Goal: Task Accomplishment & Management: Manage account settings

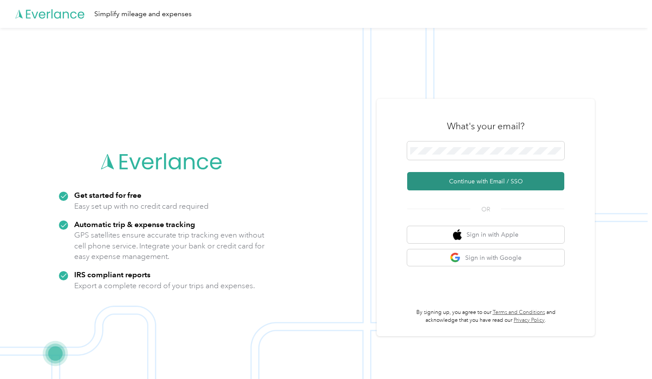
click at [472, 179] on button "Continue with Email / SSO" at bounding box center [485, 181] width 157 height 18
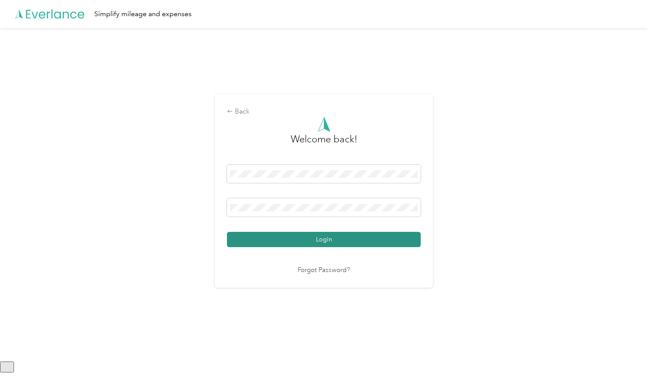
click at [306, 237] on button "Login" at bounding box center [324, 239] width 194 height 15
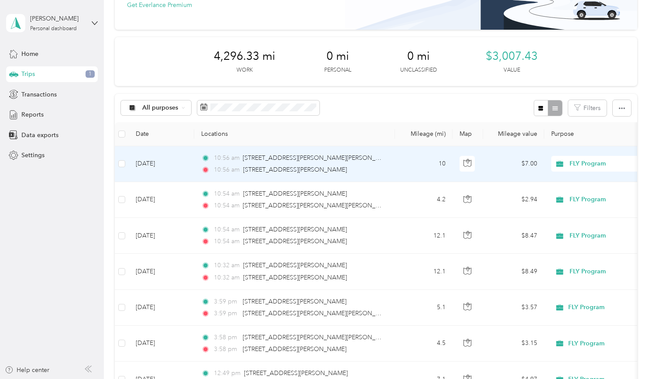
scroll to position [101, 0]
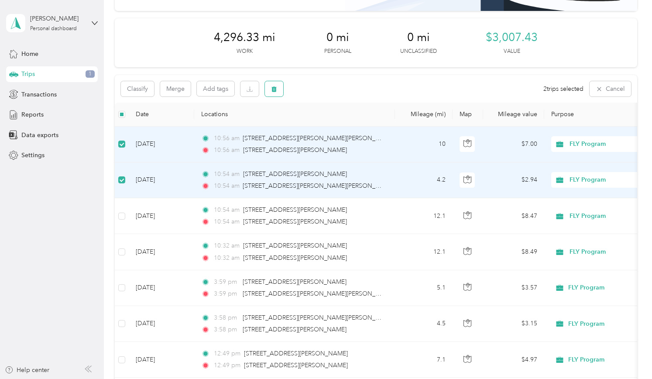
click at [277, 86] on icon "button" at bounding box center [274, 89] width 6 height 6
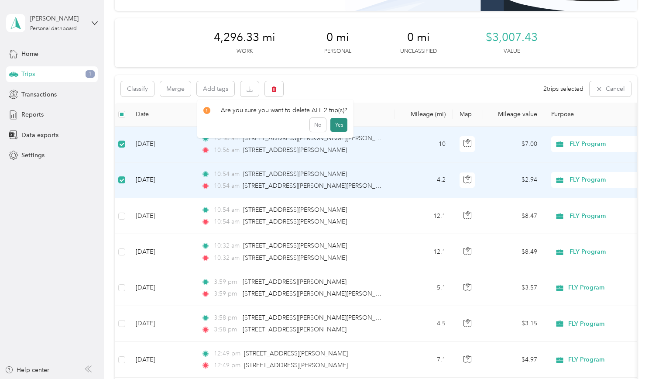
click at [337, 124] on button "Yes" at bounding box center [338, 125] width 17 height 14
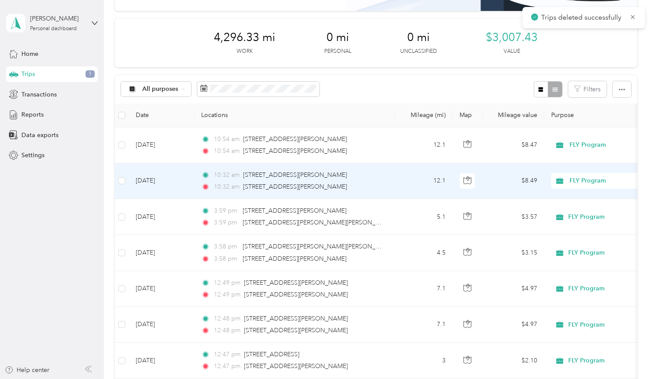
scroll to position [0, 0]
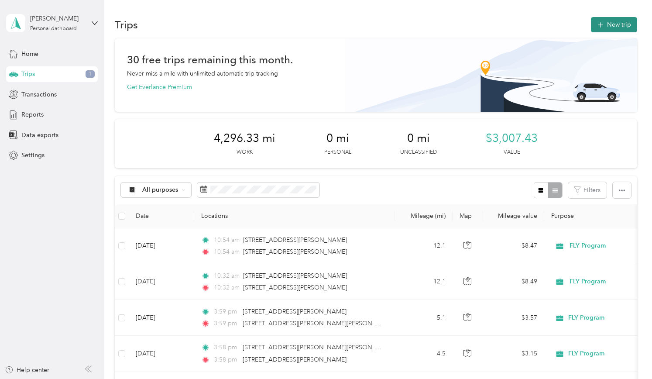
click at [613, 26] on button "New trip" at bounding box center [614, 24] width 46 height 15
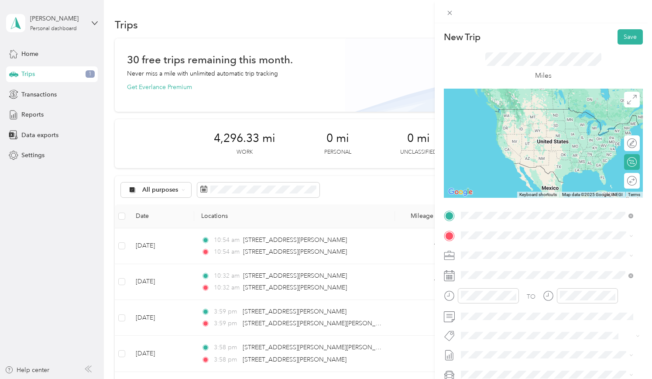
click at [502, 242] on div "[STREET_ADDRESS][US_STATE]" at bounding box center [547, 247] width 166 height 12
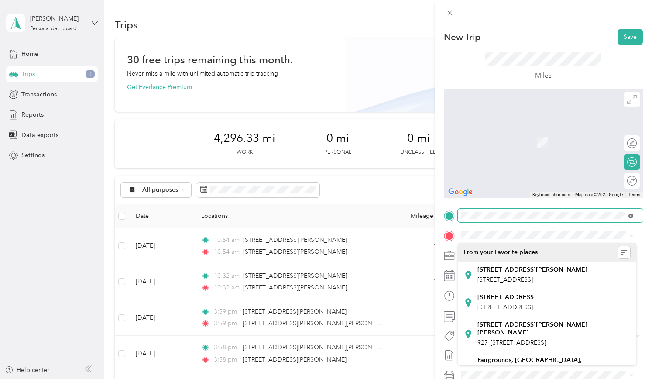
click at [630, 218] on icon at bounding box center [630, 215] width 5 height 5
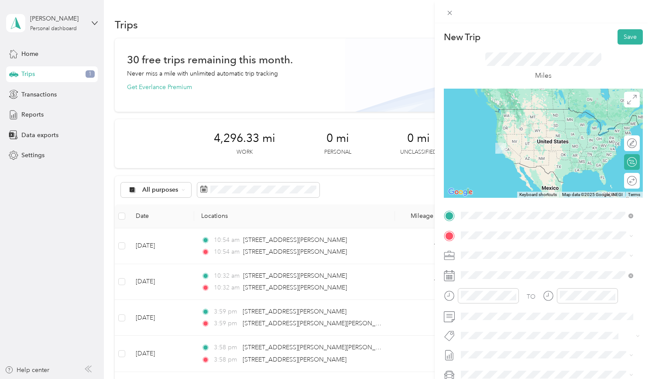
click at [549, 242] on div "[STREET_ADDRESS][PERSON_NAME][US_STATE]" at bounding box center [547, 247] width 166 height 12
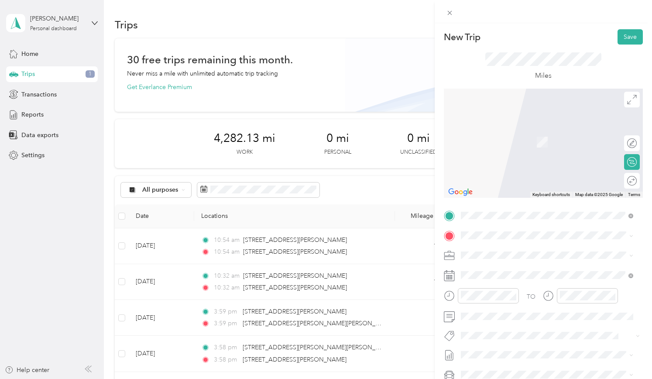
click at [489, 264] on span "[STREET_ADDRESS][US_STATE]" at bounding box center [520, 265] width 87 height 8
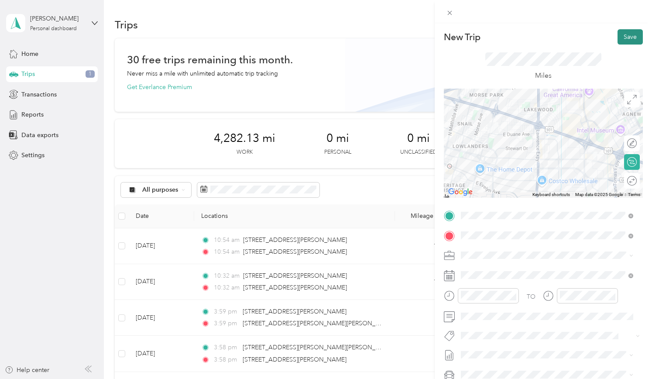
click at [624, 36] on button "Save" at bounding box center [629, 36] width 25 height 15
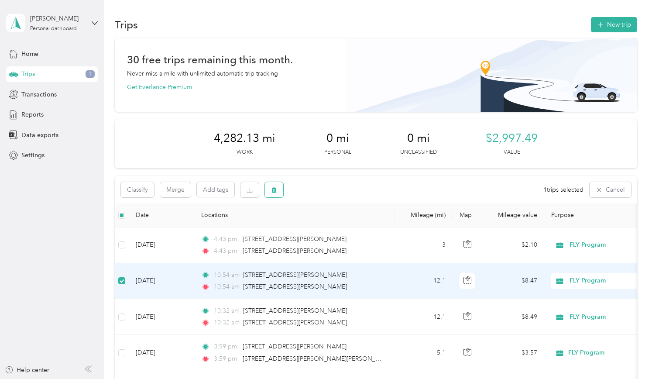
click at [278, 188] on button "button" at bounding box center [274, 189] width 18 height 15
click at [338, 227] on button "Yes" at bounding box center [338, 226] width 17 height 14
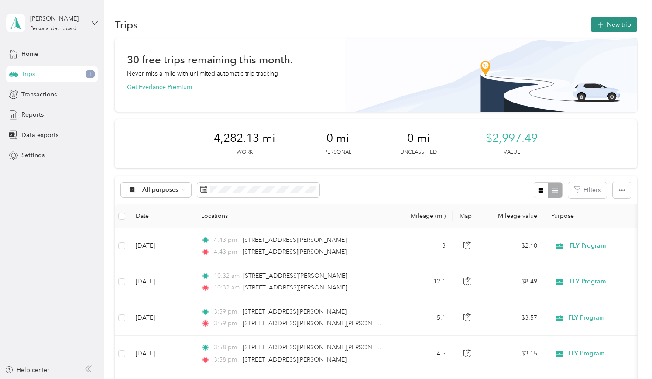
click at [626, 26] on button "New trip" at bounding box center [614, 24] width 46 height 15
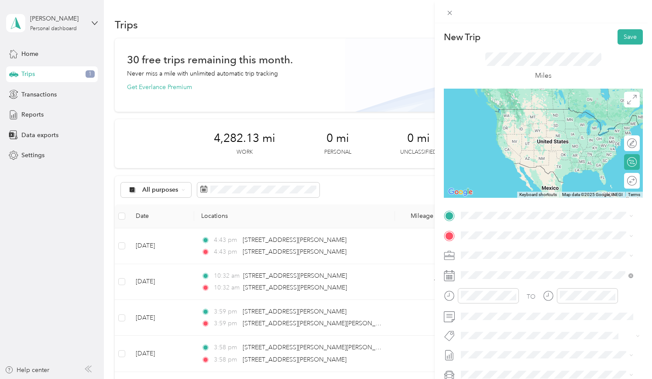
click at [504, 246] on span "[STREET_ADDRESS][US_STATE]" at bounding box center [520, 242] width 87 height 8
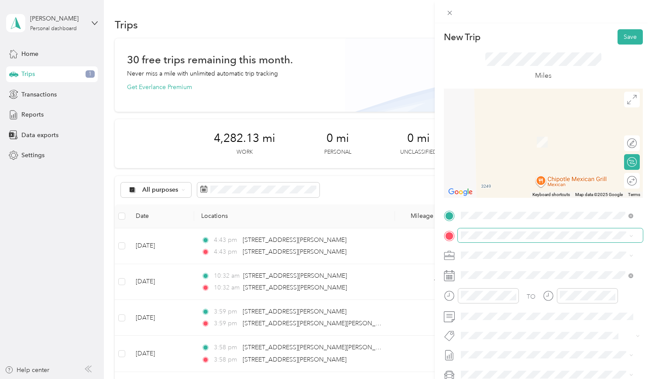
click at [496, 231] on span at bounding box center [550, 235] width 185 height 14
click at [482, 260] on li "[STREET_ADDRESS][US_STATE]" at bounding box center [547, 267] width 178 height 18
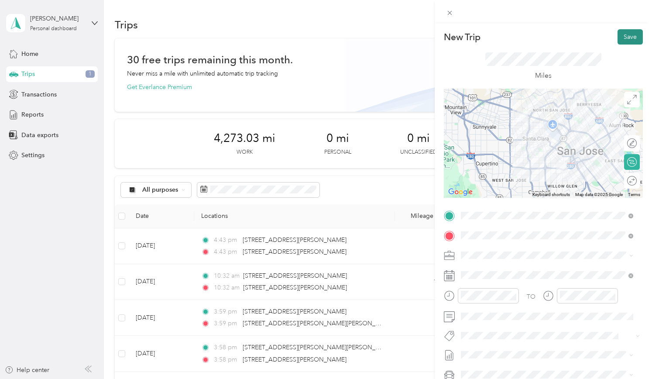
click at [621, 37] on button "Save" at bounding box center [629, 36] width 25 height 15
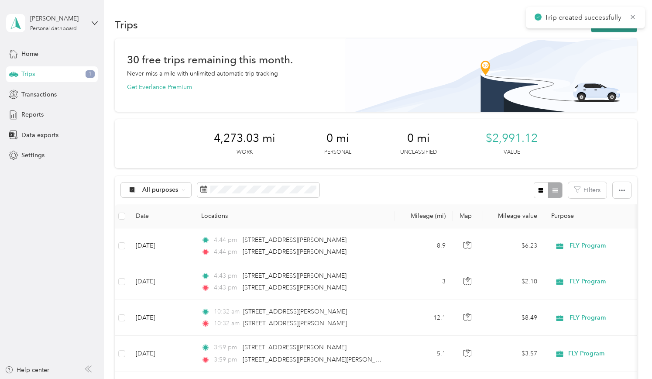
click at [618, 30] on button "New trip" at bounding box center [614, 24] width 46 height 15
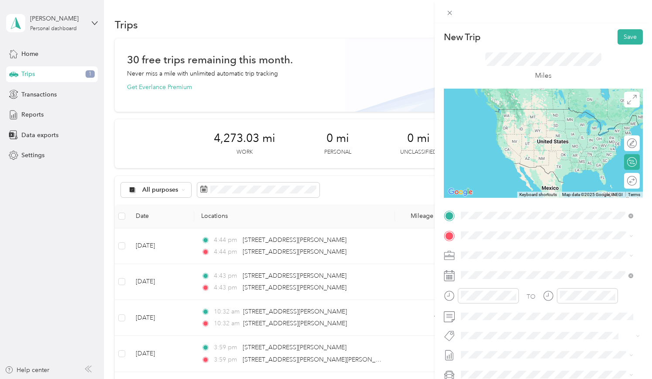
click at [527, 249] on span "[STREET_ADDRESS][US_STATE]" at bounding box center [520, 247] width 87 height 8
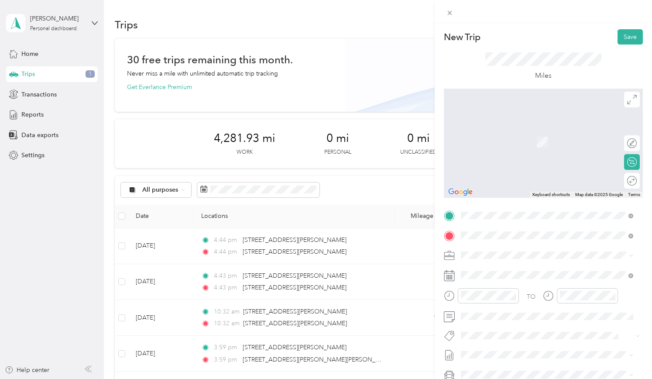
click at [488, 266] on span "[STREET_ADDRESS][PERSON_NAME][US_STATE]" at bounding box center [545, 267] width 136 height 8
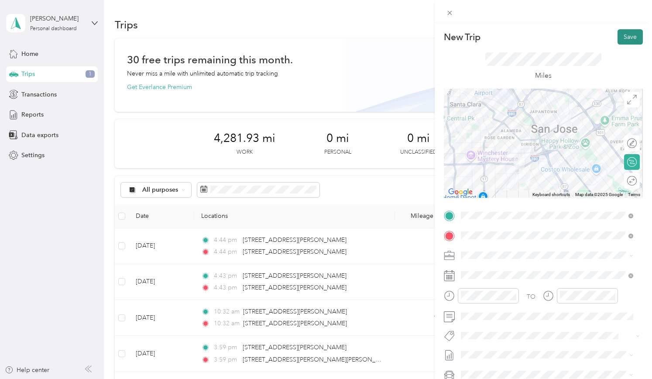
click at [620, 35] on button "Save" at bounding box center [629, 36] width 25 height 15
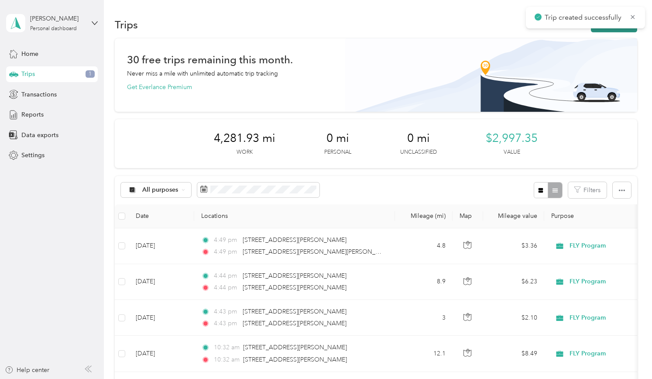
click at [613, 32] on button "New trip" at bounding box center [614, 24] width 46 height 15
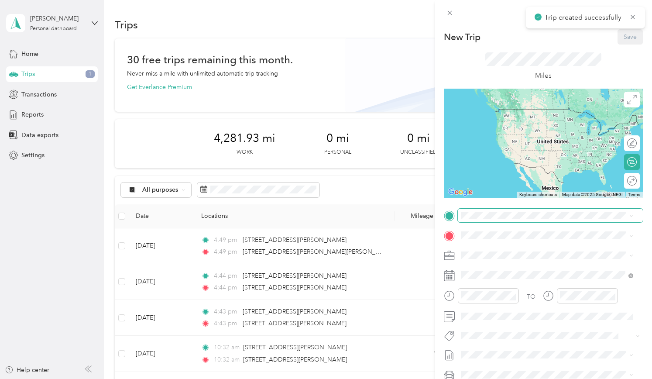
click at [479, 219] on span at bounding box center [550, 216] width 185 height 14
click at [485, 250] on span "[STREET_ADDRESS][PERSON_NAME][US_STATE]" at bounding box center [545, 247] width 136 height 8
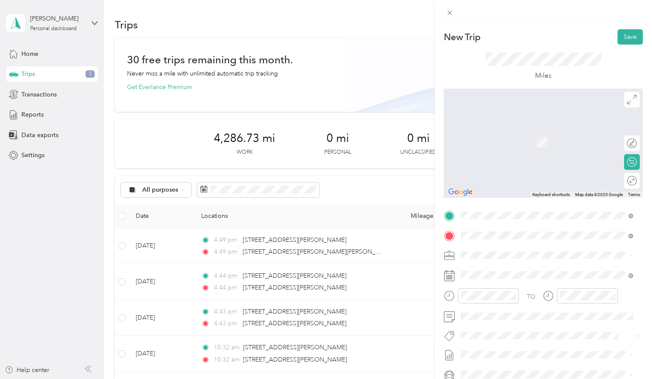
click at [493, 266] on span "[STREET_ADDRESS][US_STATE]" at bounding box center [520, 267] width 87 height 8
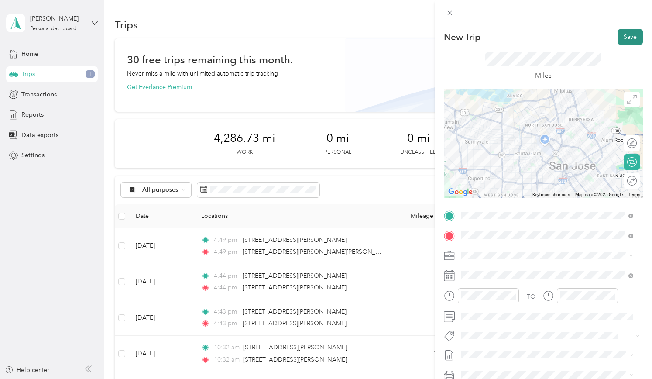
click at [623, 38] on button "Save" at bounding box center [629, 36] width 25 height 15
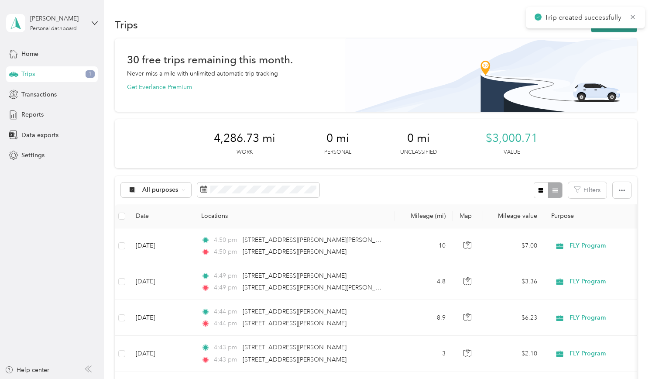
click at [615, 30] on button "New trip" at bounding box center [614, 24] width 46 height 15
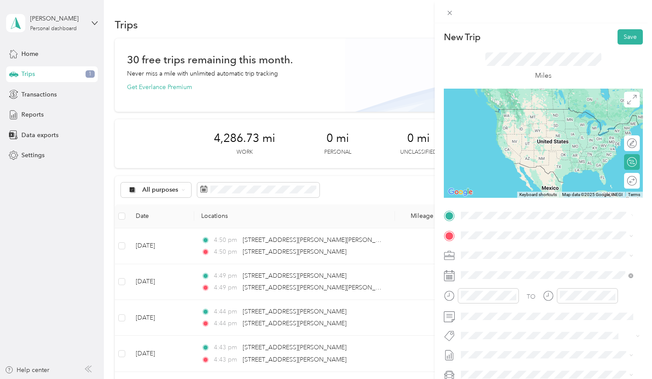
click at [491, 247] on span "[STREET_ADDRESS][US_STATE]" at bounding box center [520, 247] width 87 height 8
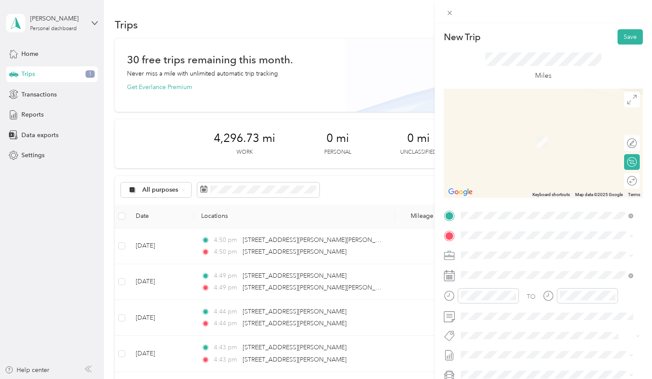
click at [482, 261] on div "[STREET_ADDRESS][US_STATE]" at bounding box center [547, 267] width 166 height 12
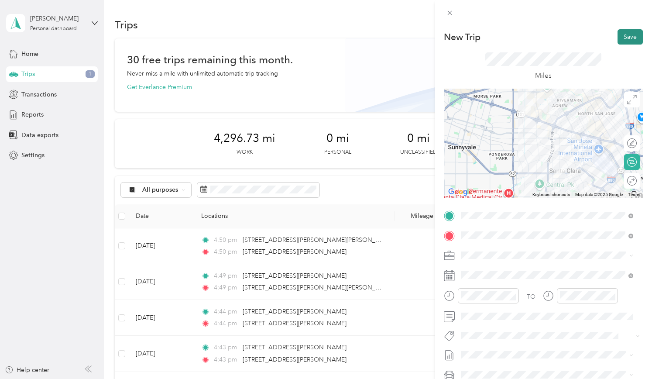
click at [630, 40] on button "Save" at bounding box center [629, 36] width 25 height 15
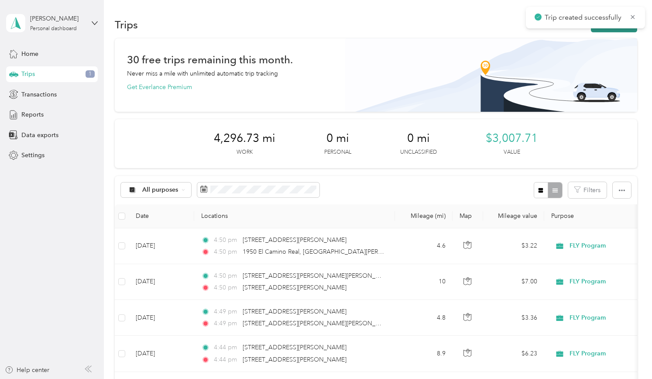
click at [616, 31] on button "New trip" at bounding box center [614, 24] width 46 height 15
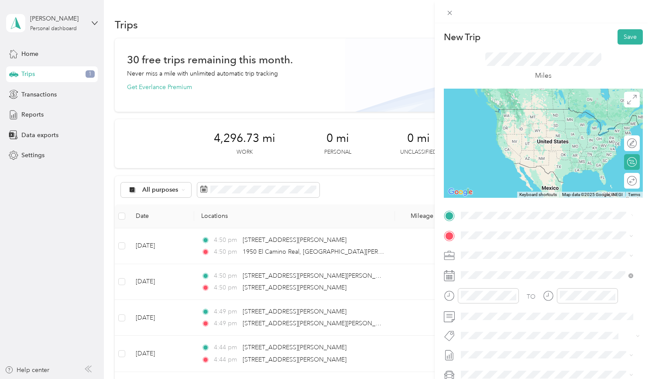
click at [499, 251] on span "[STREET_ADDRESS][US_STATE]" at bounding box center [520, 247] width 87 height 8
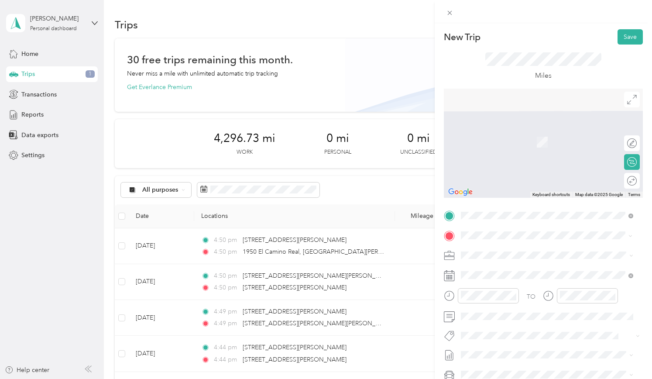
click at [491, 267] on span "[STREET_ADDRESS][US_STATE]" at bounding box center [520, 267] width 87 height 8
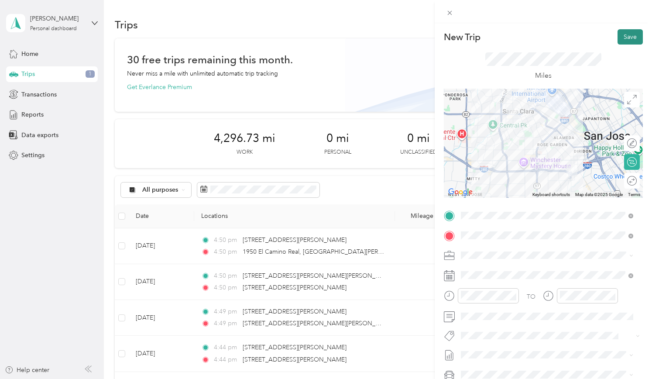
click at [617, 42] on button "Save" at bounding box center [629, 36] width 25 height 15
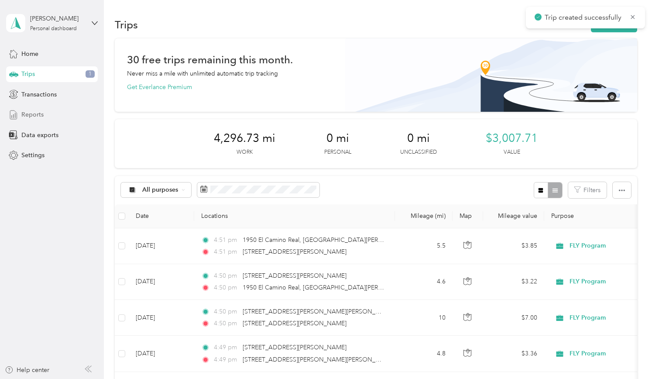
click at [46, 116] on div "Reports" at bounding box center [52, 115] width 92 height 16
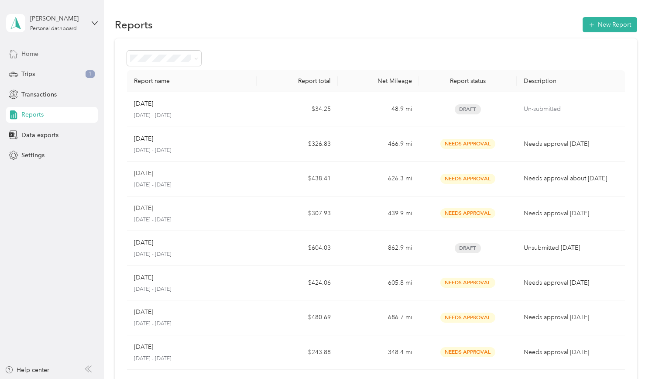
click at [52, 56] on div "Home" at bounding box center [52, 54] width 92 height 16
